Goal: Learn about a topic: Learn about a topic

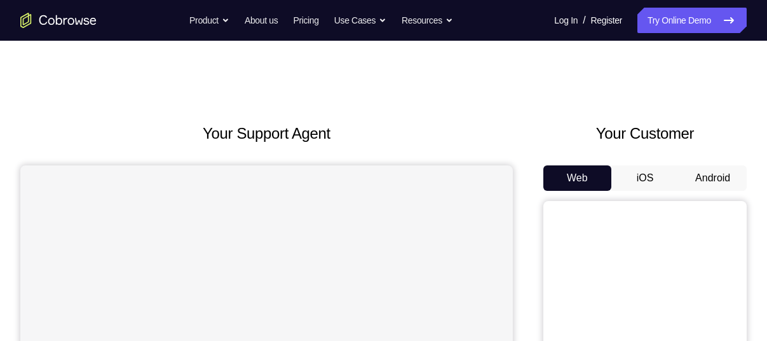
scroll to position [74, 0]
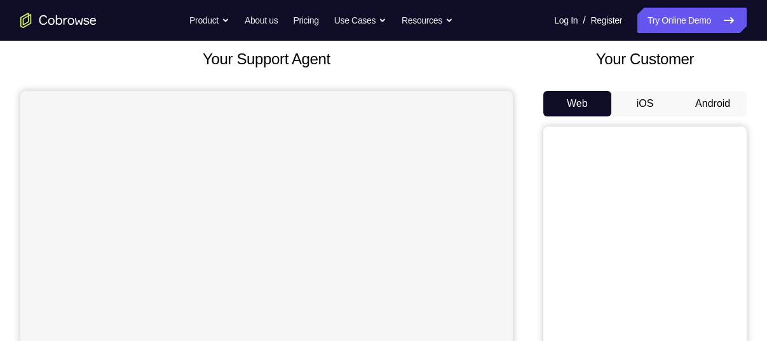
click at [709, 104] on button "Android" at bounding box center [713, 103] width 68 height 25
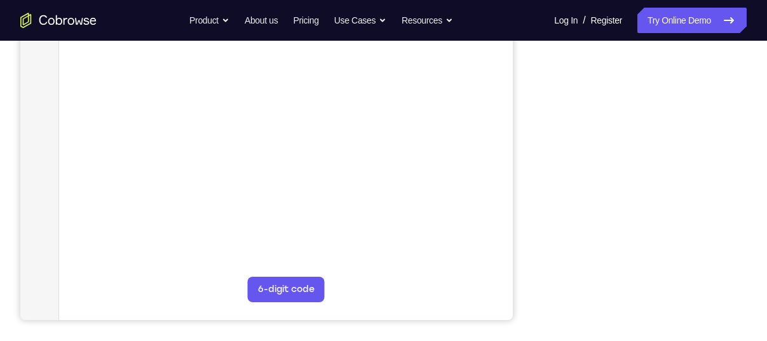
scroll to position [272, 0]
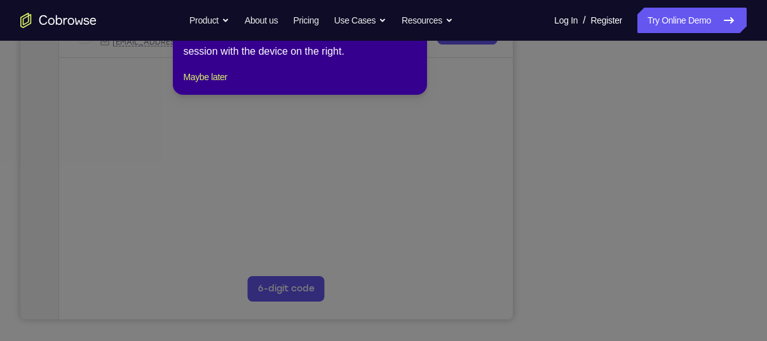
click at [646, 112] on icon at bounding box center [388, 157] width 777 height 368
click at [210, 85] on button "Maybe later" at bounding box center [205, 76] width 44 height 15
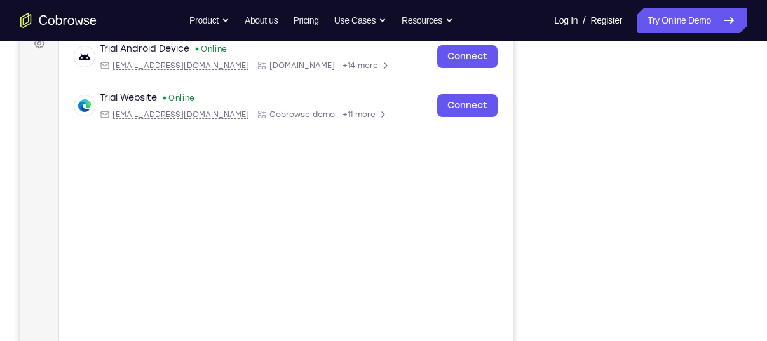
scroll to position [200, 0]
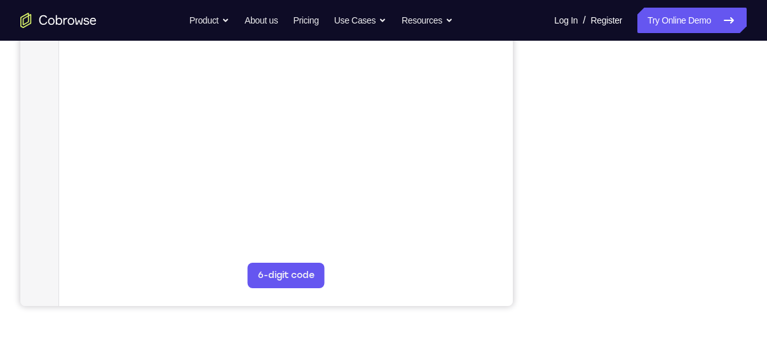
scroll to position [286, 0]
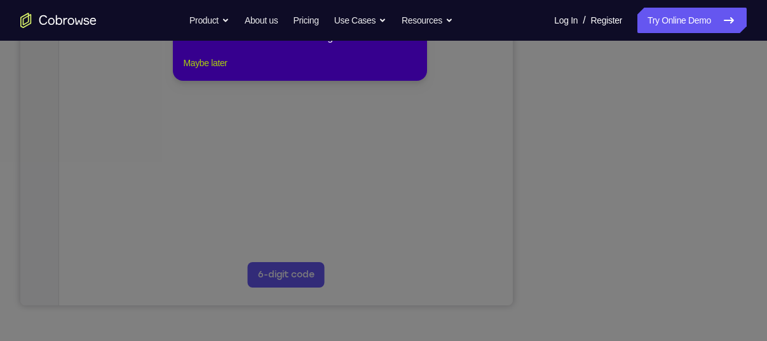
click at [217, 71] on button "Maybe later" at bounding box center [205, 62] width 44 height 15
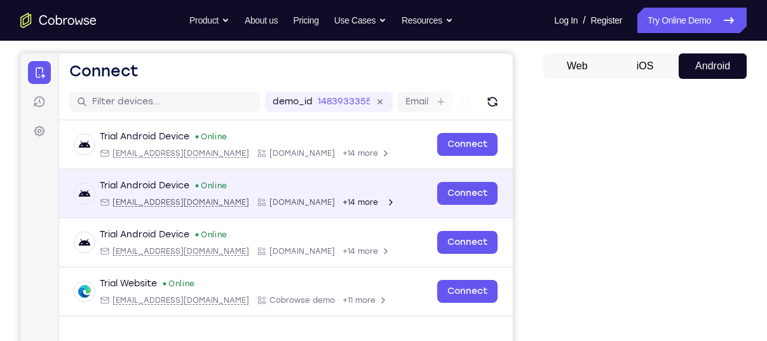
scroll to position [112, 0]
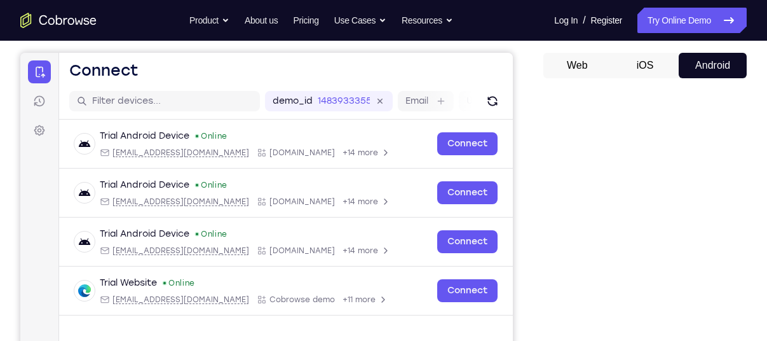
click at [641, 71] on button "iOS" at bounding box center [645, 65] width 68 height 25
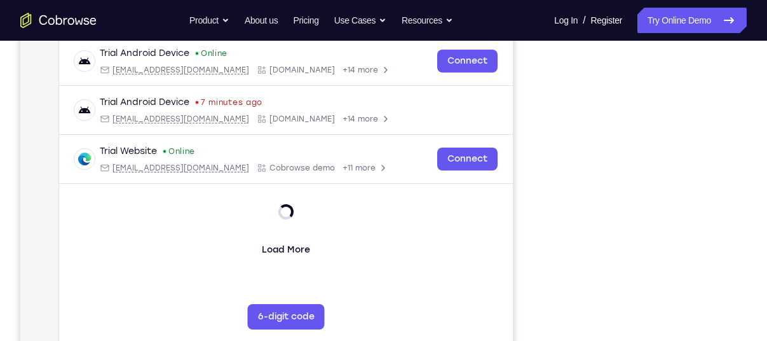
scroll to position [226, 0]
